Goal: Obtain resource: Obtain resource

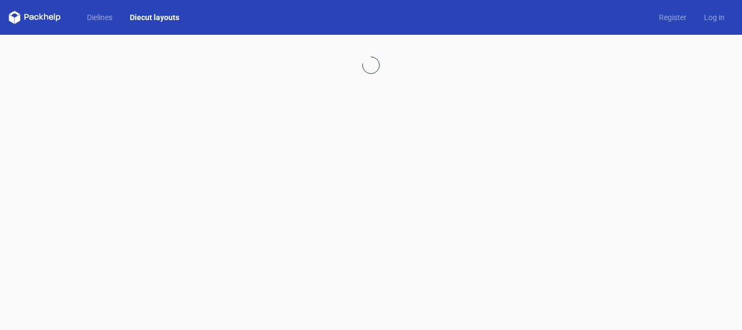
click at [96, 58] on div at bounding box center [371, 182] width 742 height 295
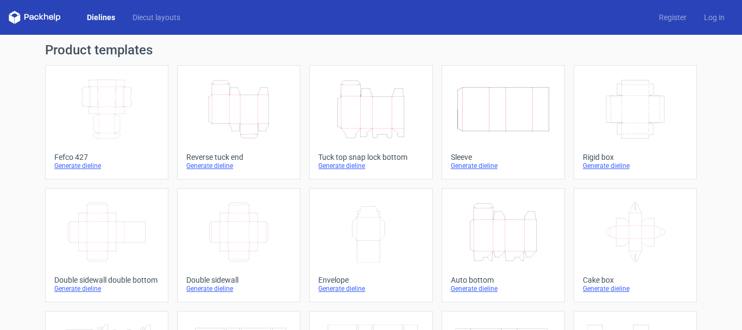
click at [374, 121] on icon "Height Depth Width" at bounding box center [370, 109] width 96 height 61
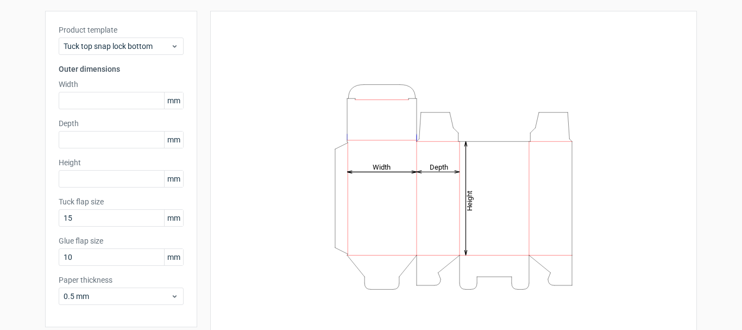
scroll to position [96, 0]
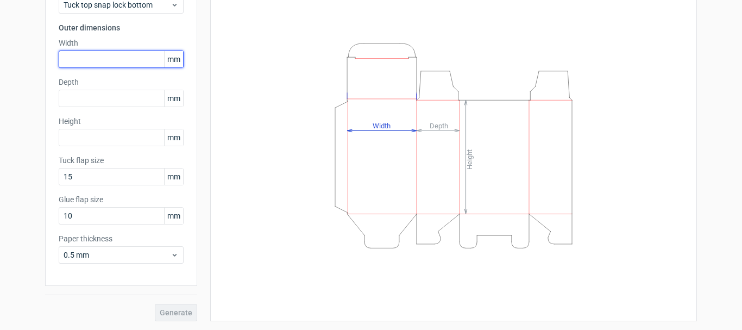
click at [109, 59] on input "text" at bounding box center [121, 58] width 125 height 17
type input "109"
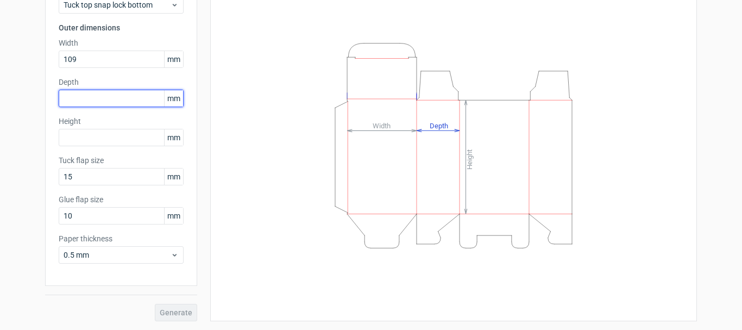
click at [85, 101] on input "text" at bounding box center [121, 98] width 125 height 17
type input "90"
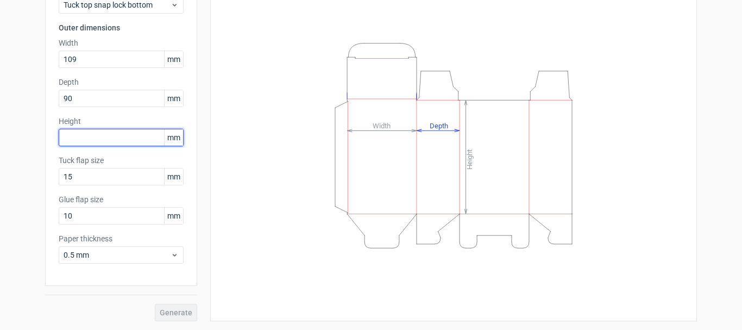
click at [127, 136] on input "text" at bounding box center [121, 137] width 125 height 17
type input "109"
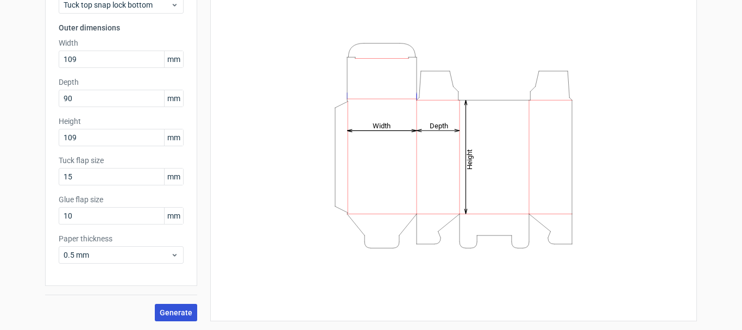
click at [170, 311] on span "Generate" at bounding box center [176, 312] width 33 height 8
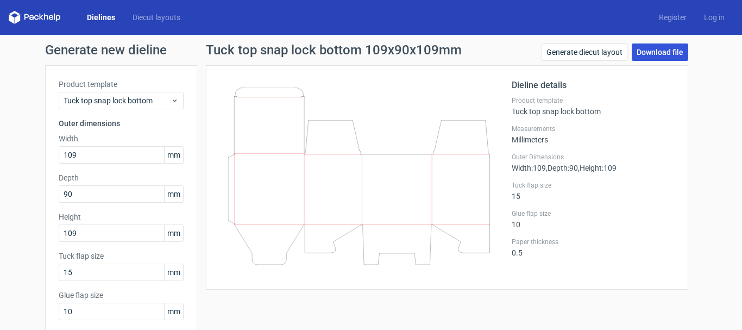
click at [653, 53] on link "Download file" at bounding box center [659, 51] width 56 height 17
